Goal: Download file/media

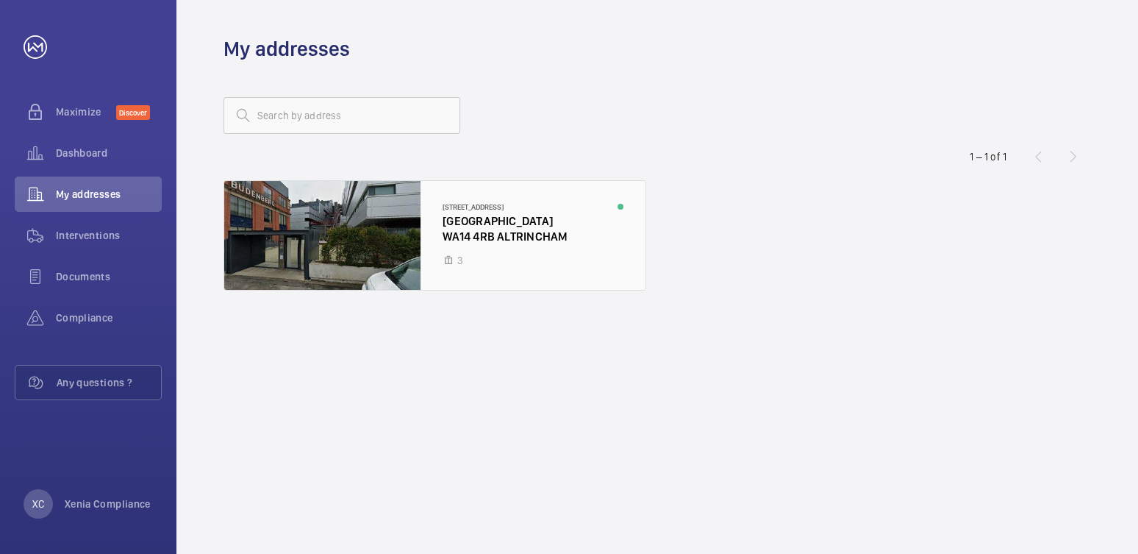
click at [464, 245] on div at bounding box center [434, 235] width 421 height 109
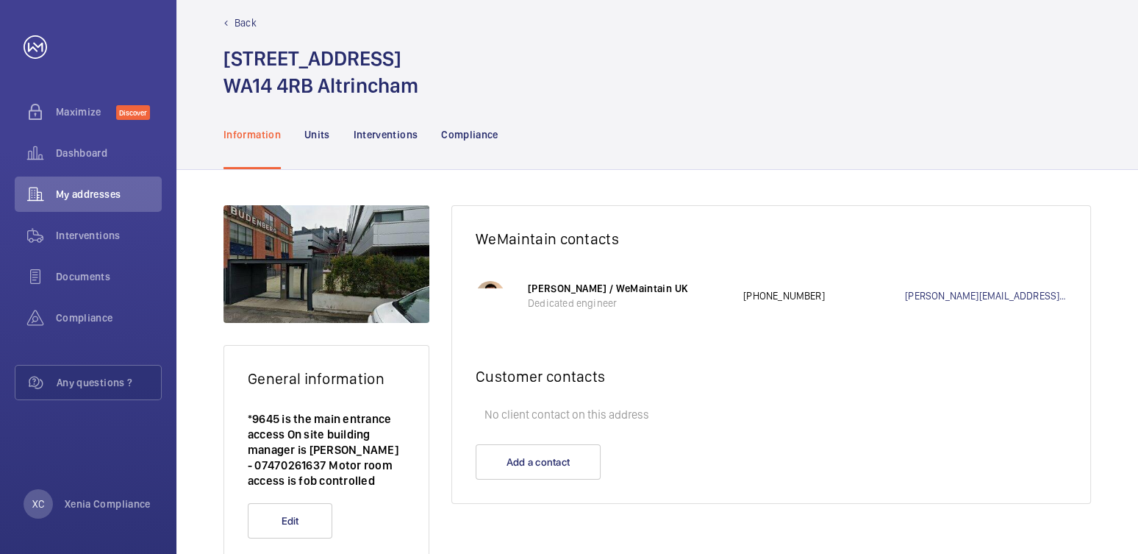
scroll to position [30, 0]
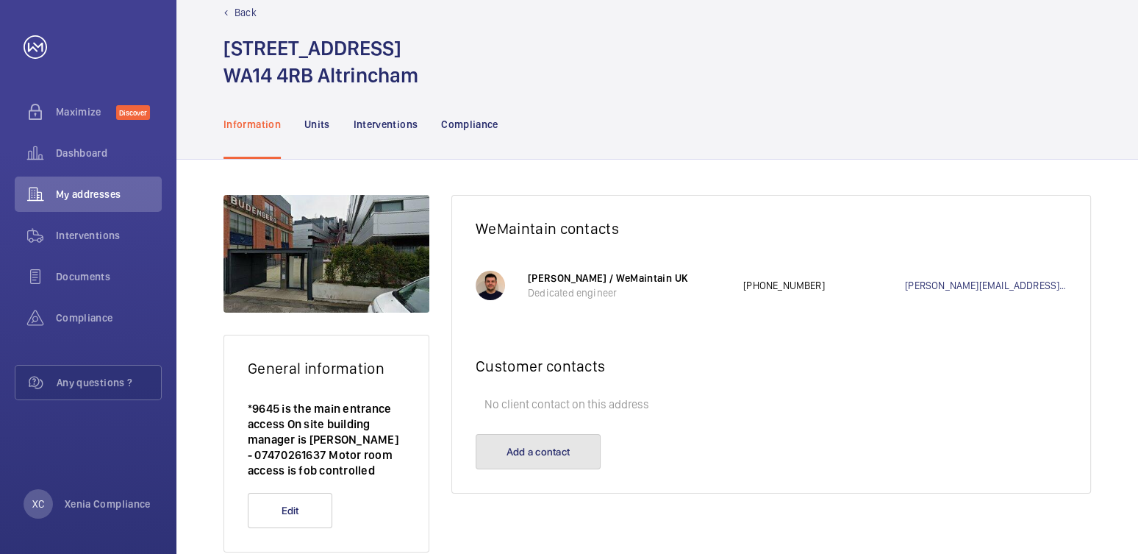
click at [565, 444] on button "Add a contact" at bounding box center [538, 451] width 125 height 35
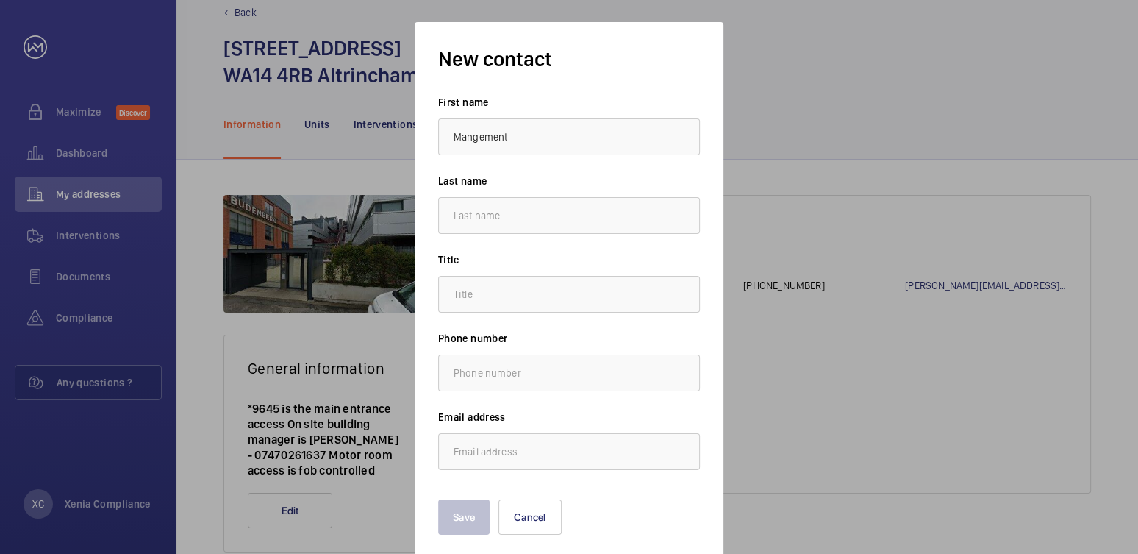
type input "Mangement"
type input "R"
type input "Team"
type input "."
drag, startPoint x: 468, startPoint y: 368, endPoint x: 421, endPoint y: 368, distance: 46.3
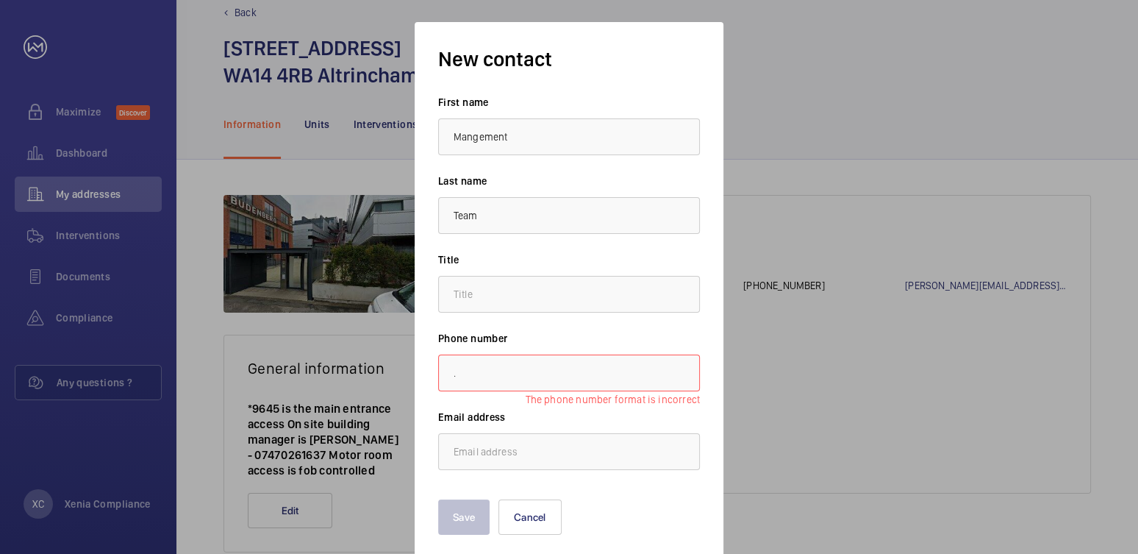
click at [421, 368] on div "New contact First name Mangement Last name Team Title Phone number . The phone …" at bounding box center [569, 290] width 309 height 536
click at [512, 287] on input "text" at bounding box center [569, 294] width 262 height 37
type input "."
click at [482, 451] on input "email" at bounding box center [569, 451] width 262 height 37
paste input "management@xeniaestates.com"
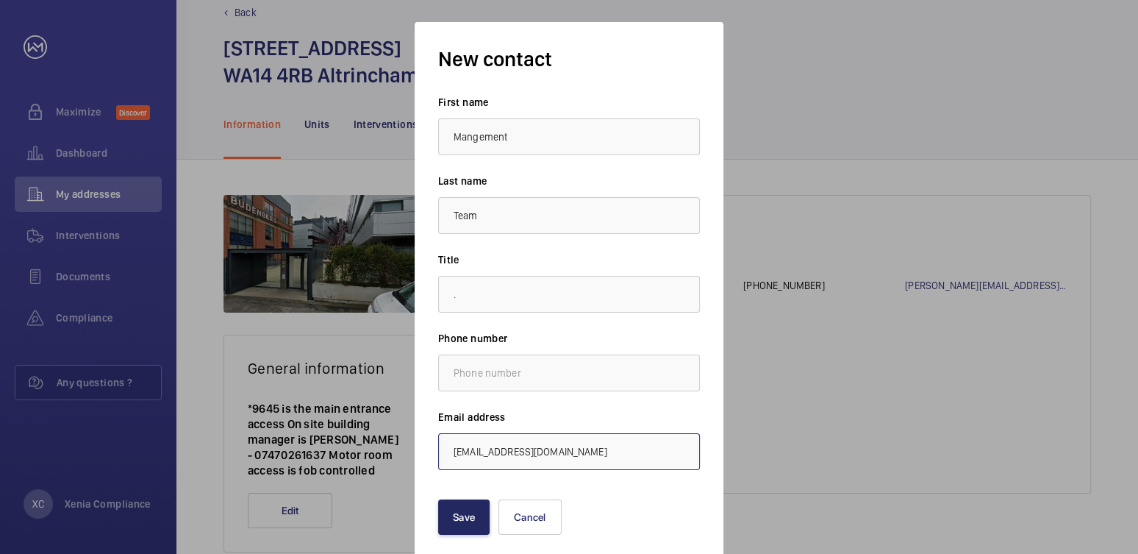
type input "management@xeniaestates.com"
click at [443, 517] on button "Save" at bounding box center [463, 516] width 51 height 35
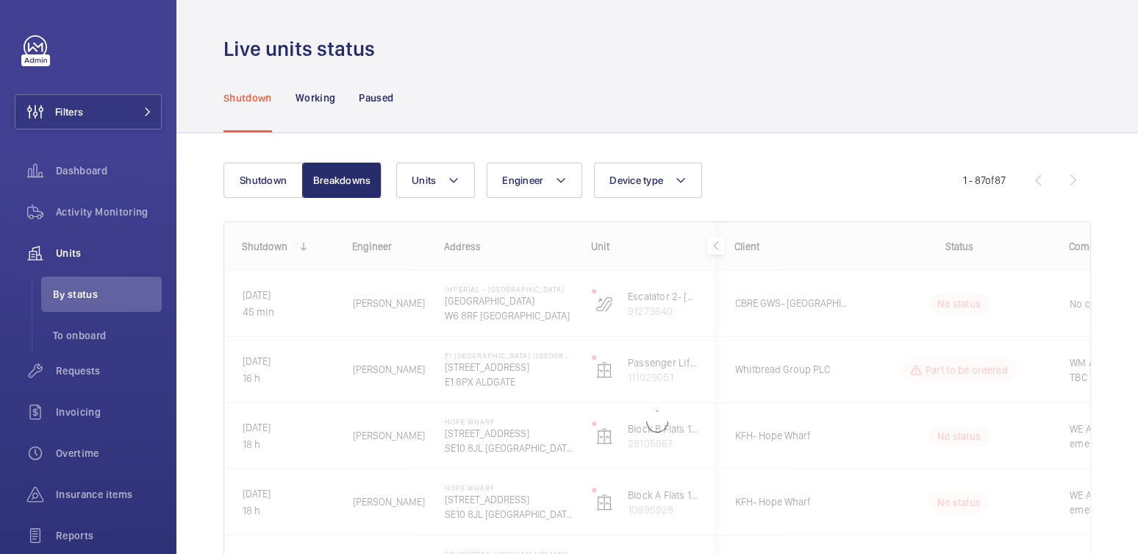
scroll to position [75, 0]
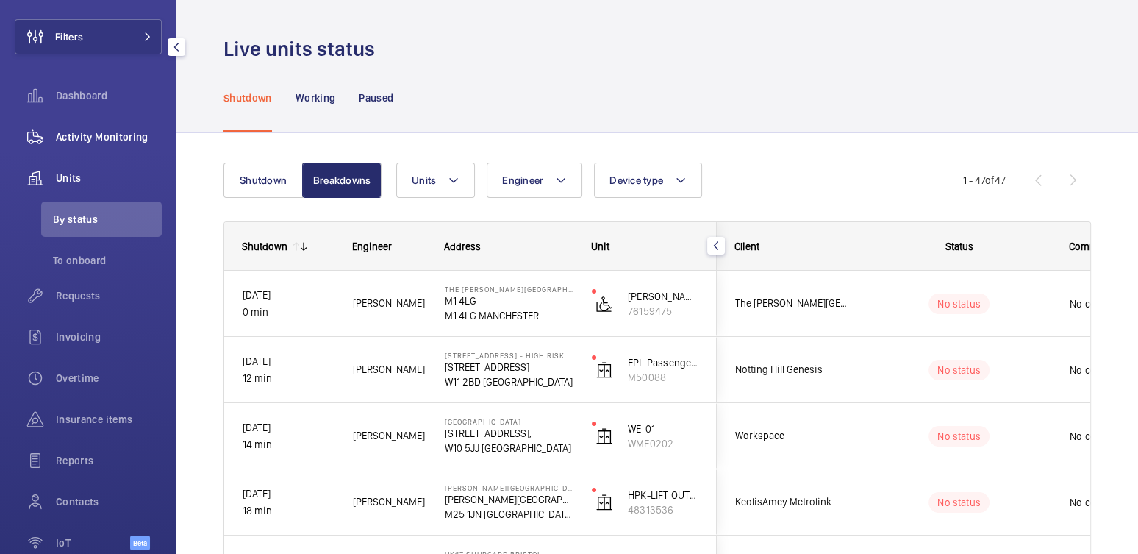
click at [112, 137] on span "Activity Monitoring" at bounding box center [109, 136] width 106 height 15
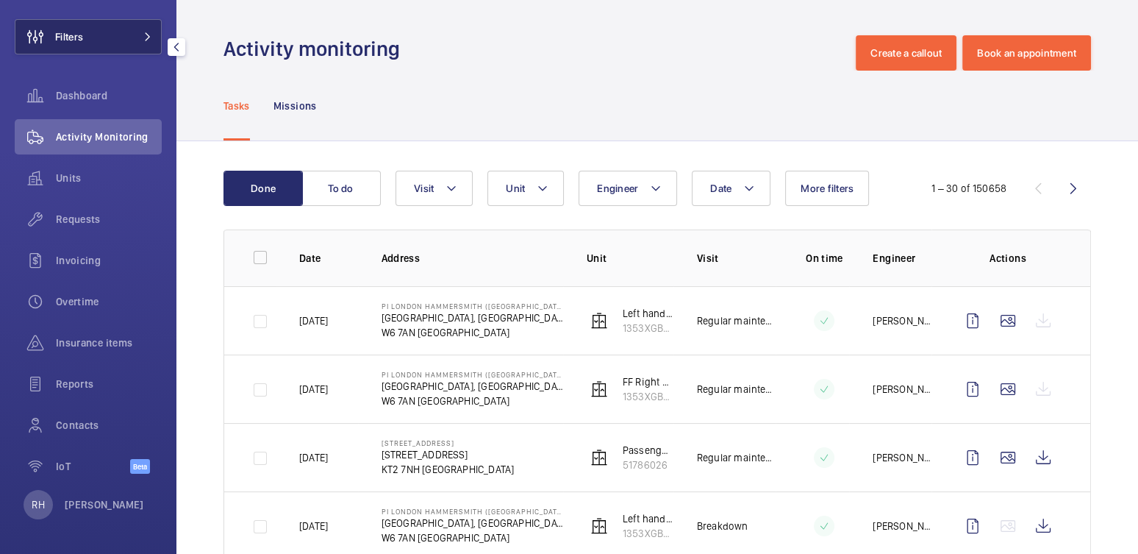
click at [82, 39] on span "Filters" at bounding box center [69, 36] width 28 height 15
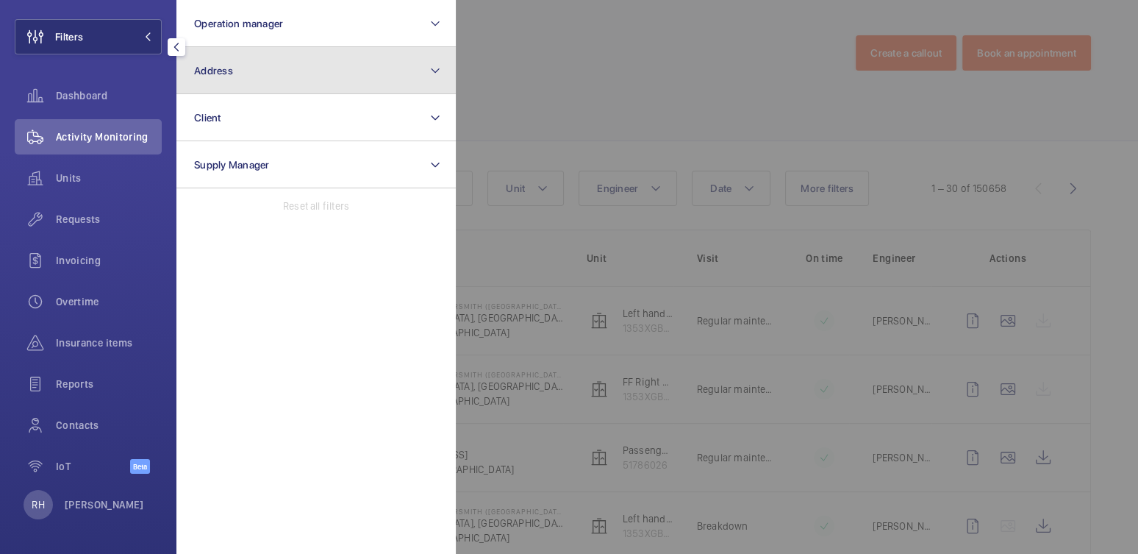
click at [310, 74] on button "Address" at bounding box center [315, 70] width 279 height 47
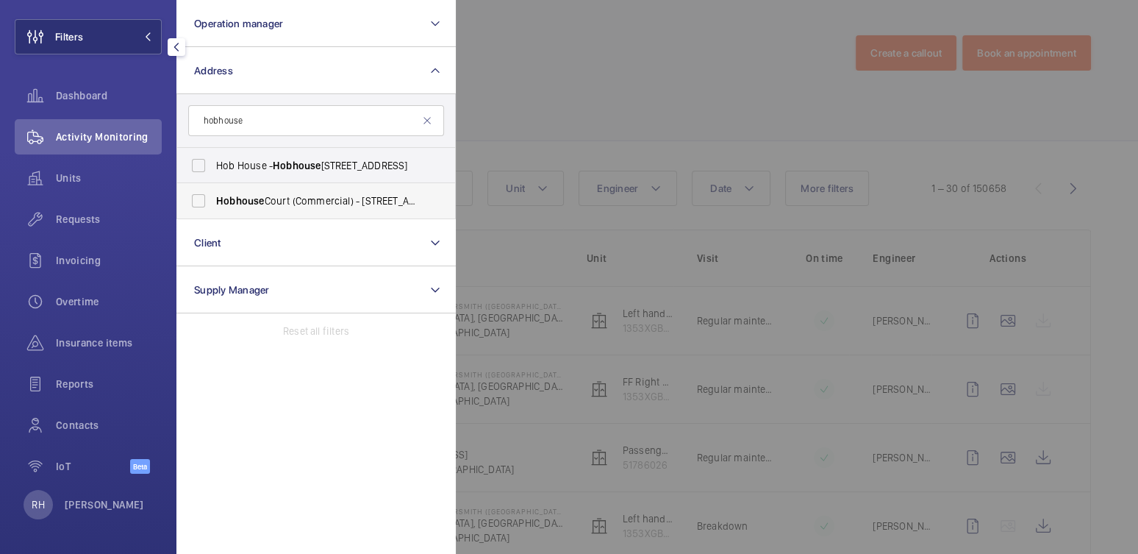
type input "hobhouse"
click at [298, 190] on label "Hobhouse Court (Commercial) - [STREET_ADDRESS]" at bounding box center [305, 200] width 256 height 35
click at [213, 190] on input "Hobhouse Court (Commercial) - [STREET_ADDRESS]" at bounding box center [198, 200] width 29 height 29
checkbox input "true"
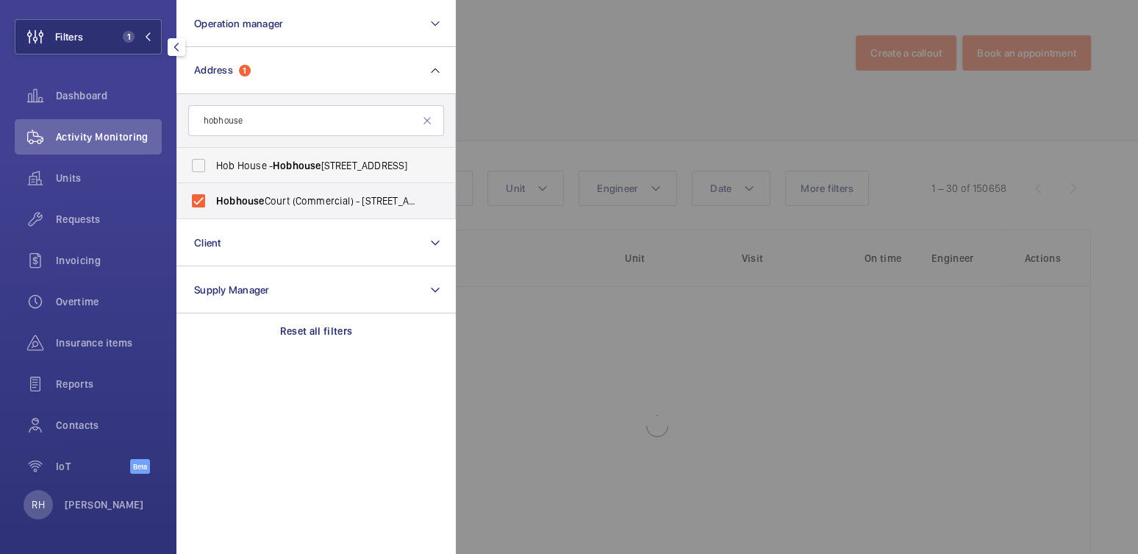
click at [308, 170] on span "Hobhouse" at bounding box center [297, 166] width 48 height 12
click at [213, 170] on input "[GEOGRAPHIC_DATA] - [STREET_ADDRESS]" at bounding box center [198, 165] width 29 height 29
checkbox input "true"
click at [533, 98] on div at bounding box center [1025, 277] width 1138 height 554
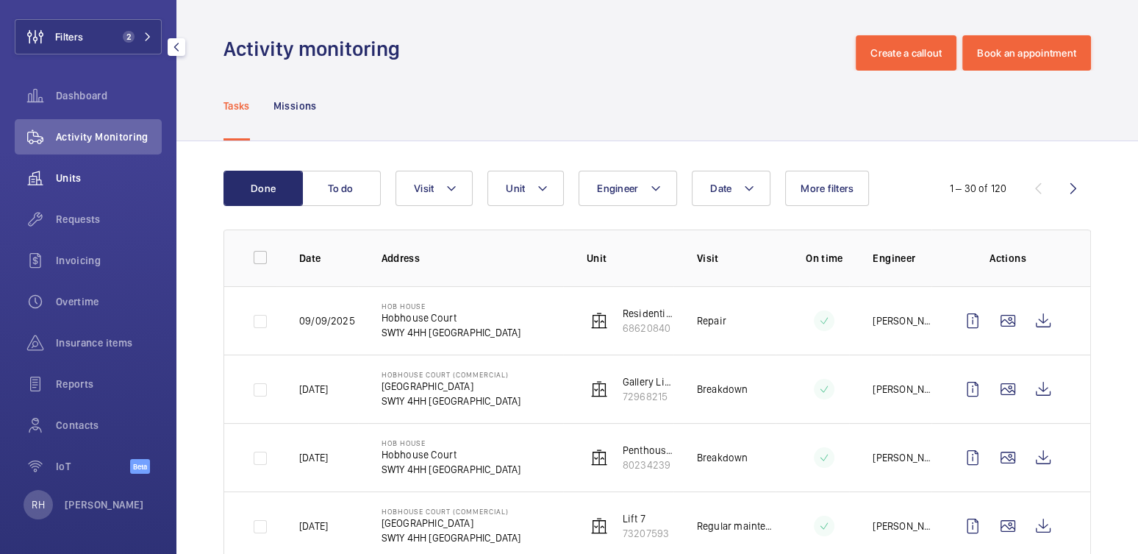
click at [77, 172] on span "Units" at bounding box center [109, 178] width 106 height 15
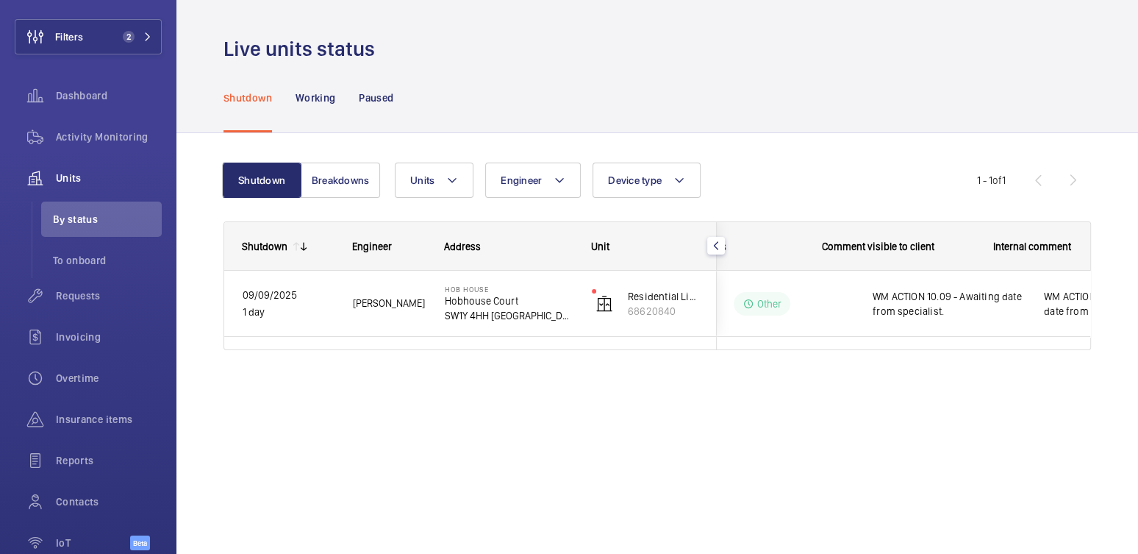
scroll to position [0, 303]
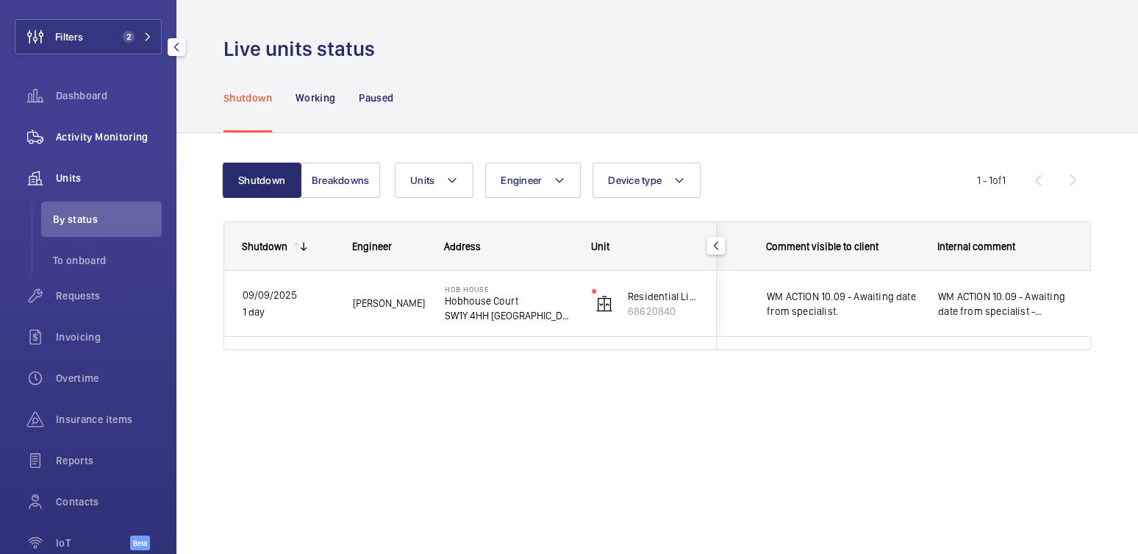
click at [104, 140] on span "Activity Monitoring" at bounding box center [109, 136] width 106 height 15
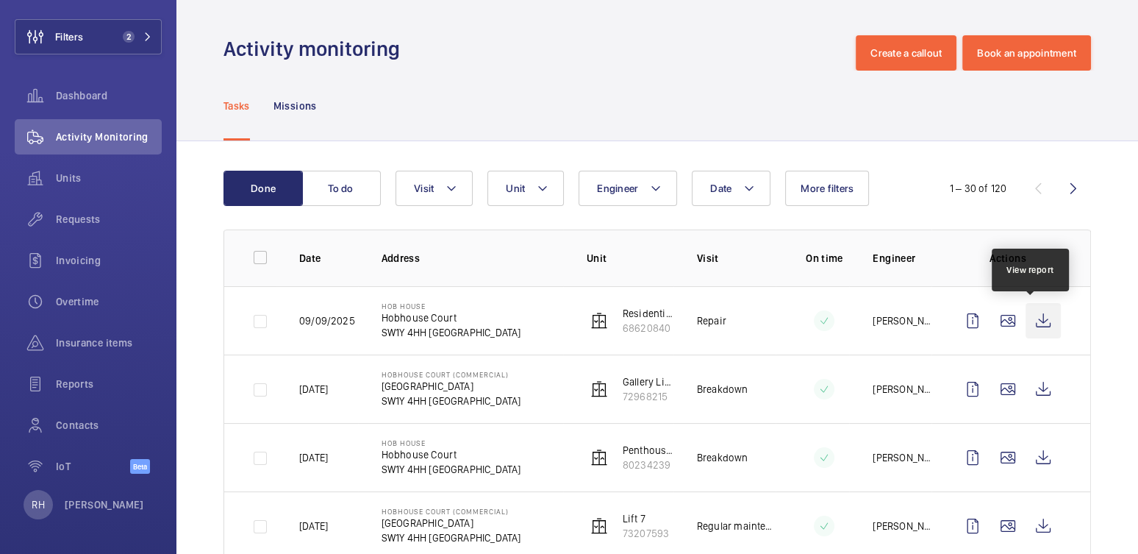
click at [1033, 323] on wm-front-icon-button at bounding box center [1043, 320] width 35 height 35
